Goal: Navigation & Orientation: Find specific page/section

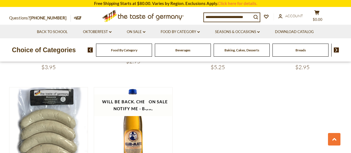
scroll to position [500, 0]
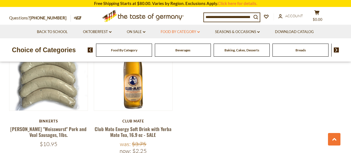
click at [190, 29] on link "Food By Category dropdown_arrow" at bounding box center [180, 32] width 39 height 6
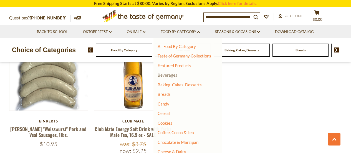
click at [170, 73] on link "Beverages" at bounding box center [168, 74] width 20 height 5
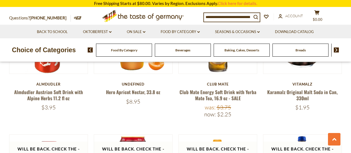
scroll to position [972, 0]
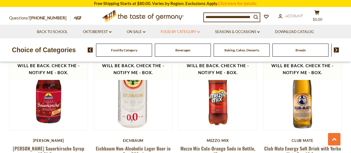
click at [179, 33] on link "Food By Category dropdown_arrow" at bounding box center [180, 32] width 39 height 6
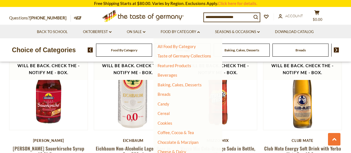
scroll to position [56, 0]
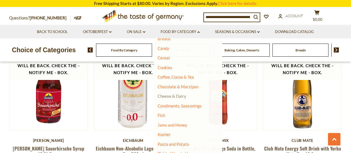
click at [173, 97] on link "Cheese & Dairy" at bounding box center [172, 96] width 29 height 5
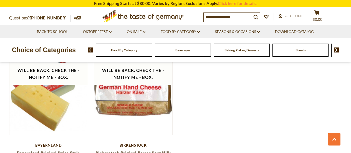
scroll to position [722, 0]
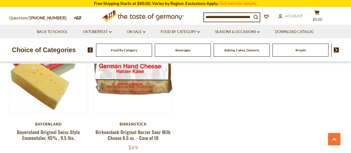
click at [217, 16] on input at bounding box center [228, 17] width 48 height 8
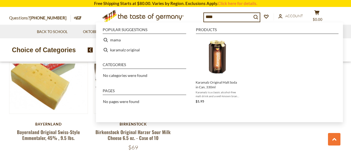
type input "****"
click at [76, 40] on div "Choice of Categories" at bounding box center [44, 49] width 88 height 23
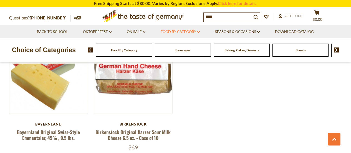
click at [183, 32] on link "Food By Category dropdown_arrow" at bounding box center [180, 32] width 39 height 6
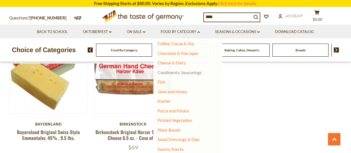
scroll to position [111, 0]
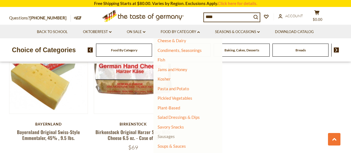
click at [169, 138] on link "Sausages" at bounding box center [166, 136] width 17 height 5
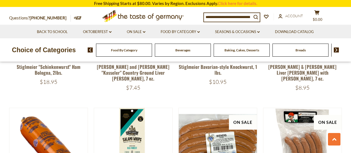
scroll to position [666, 0]
